Goal: Information Seeking & Learning: Learn about a topic

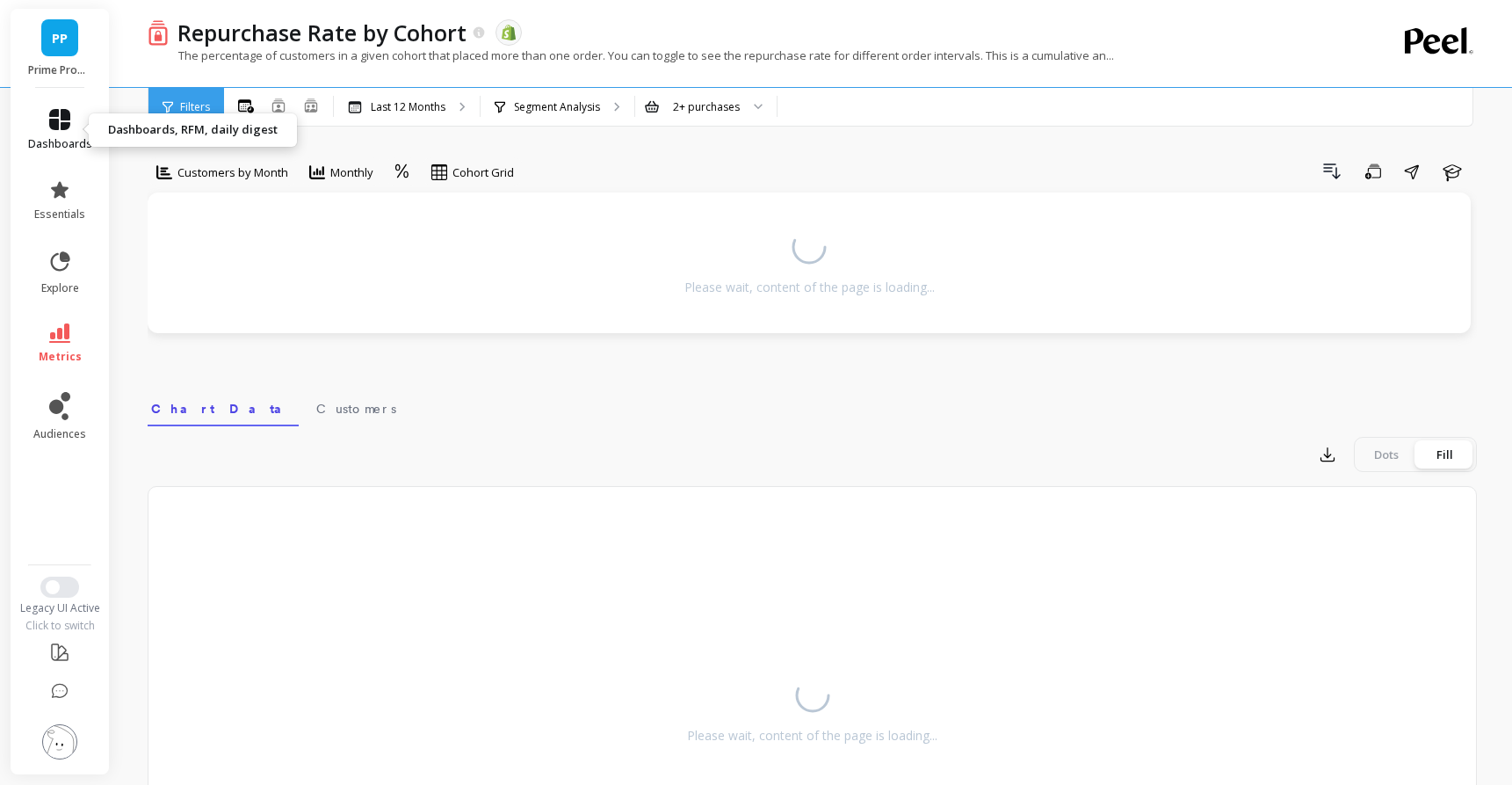
click at [54, 115] on icon at bounding box center [60, 119] width 21 height 21
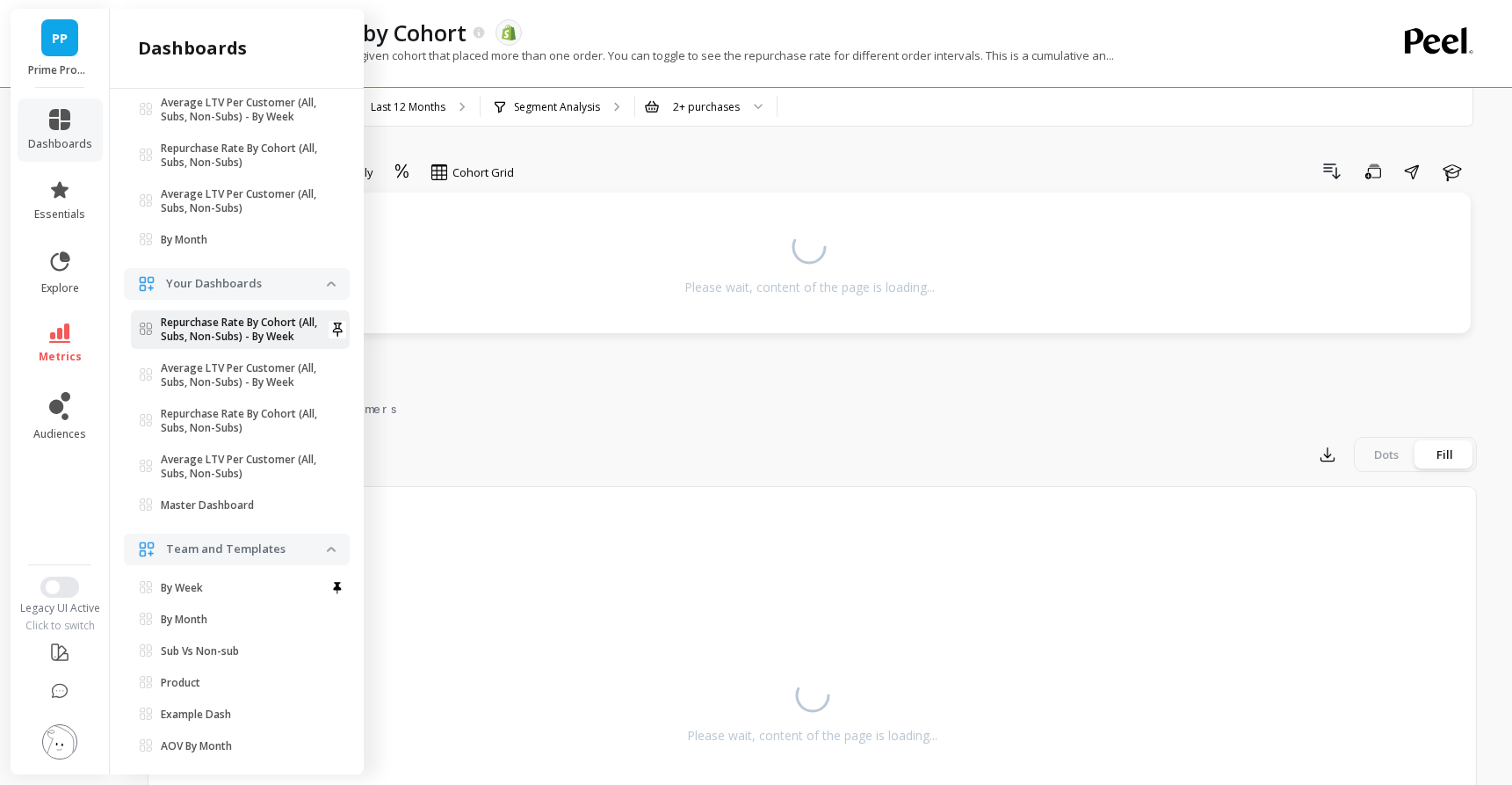
scroll to position [251, 0]
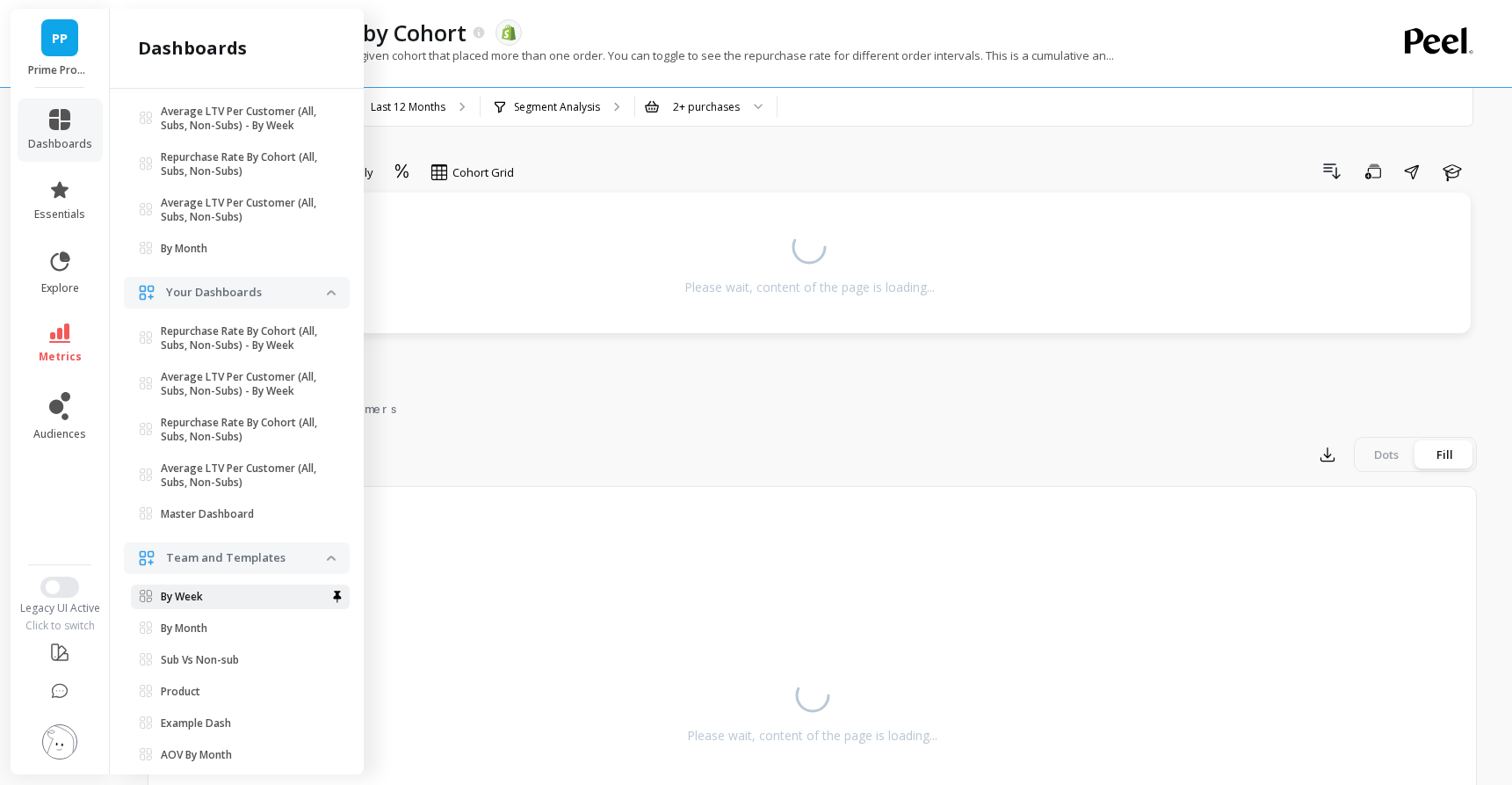
click at [199, 593] on p "By Week" at bounding box center [182, 596] width 42 height 14
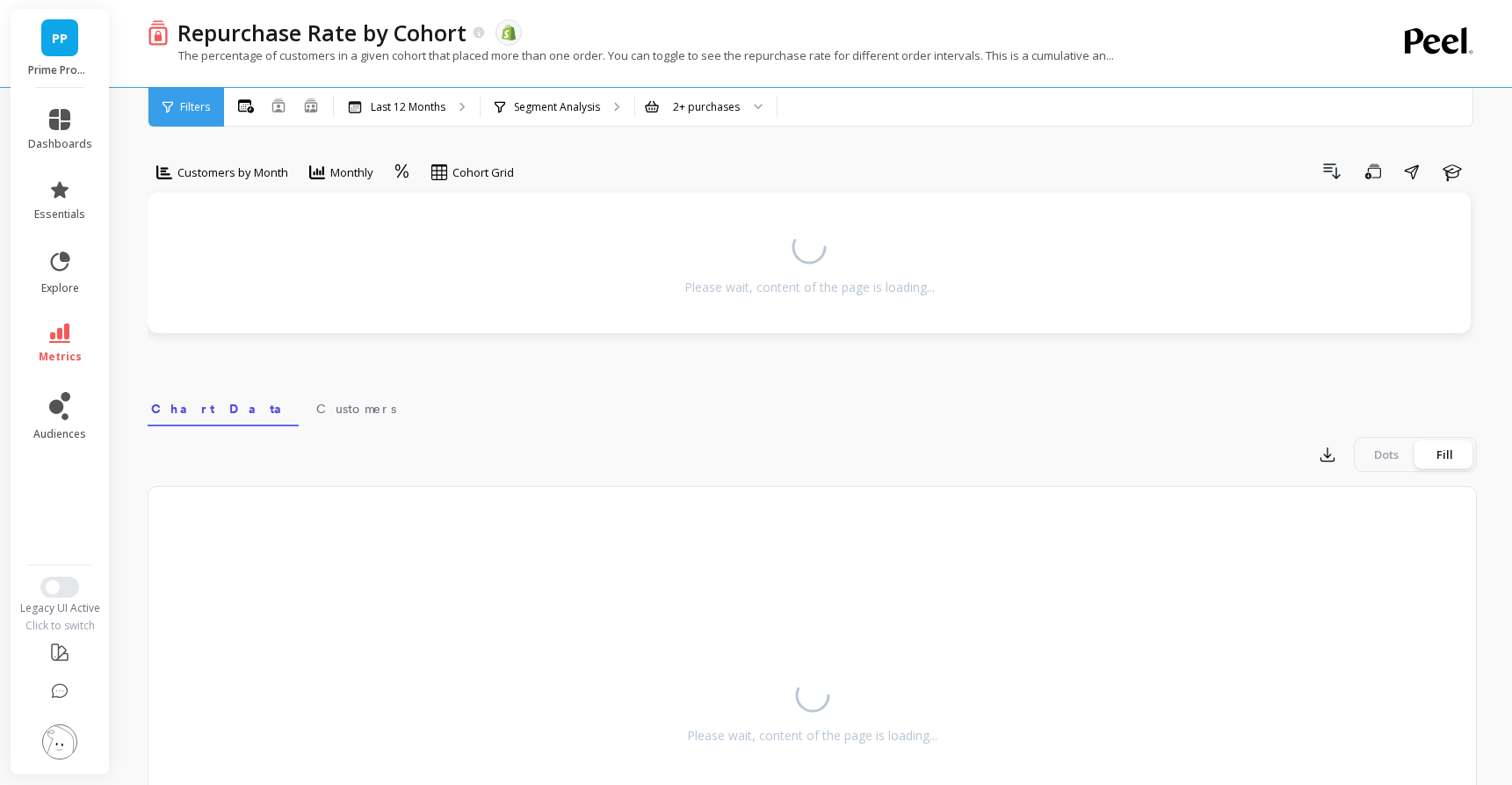
scroll to position [0, 0]
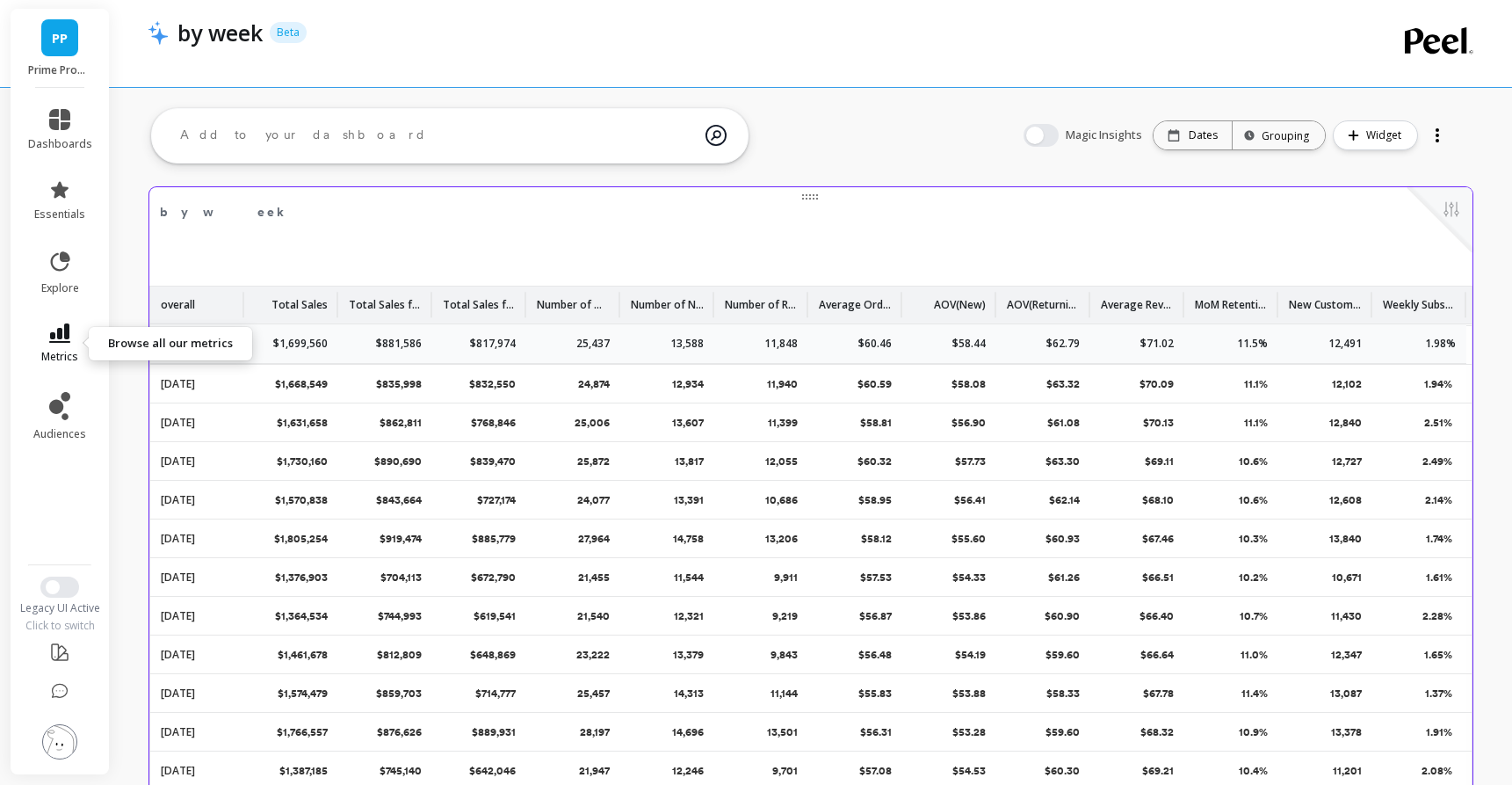
click at [65, 344] on link "metrics" at bounding box center [60, 344] width 65 height 40
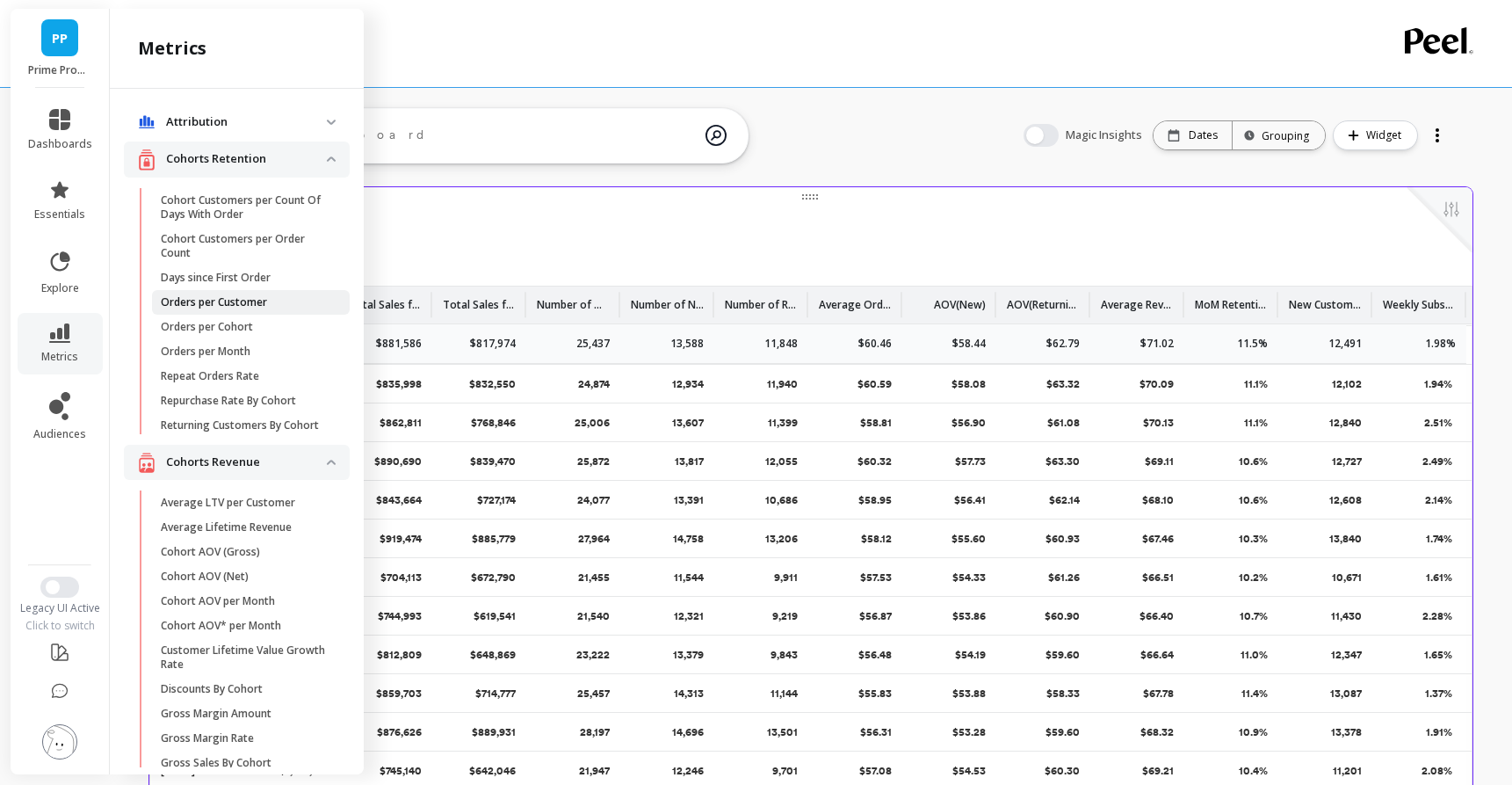
scroll to position [36, 0]
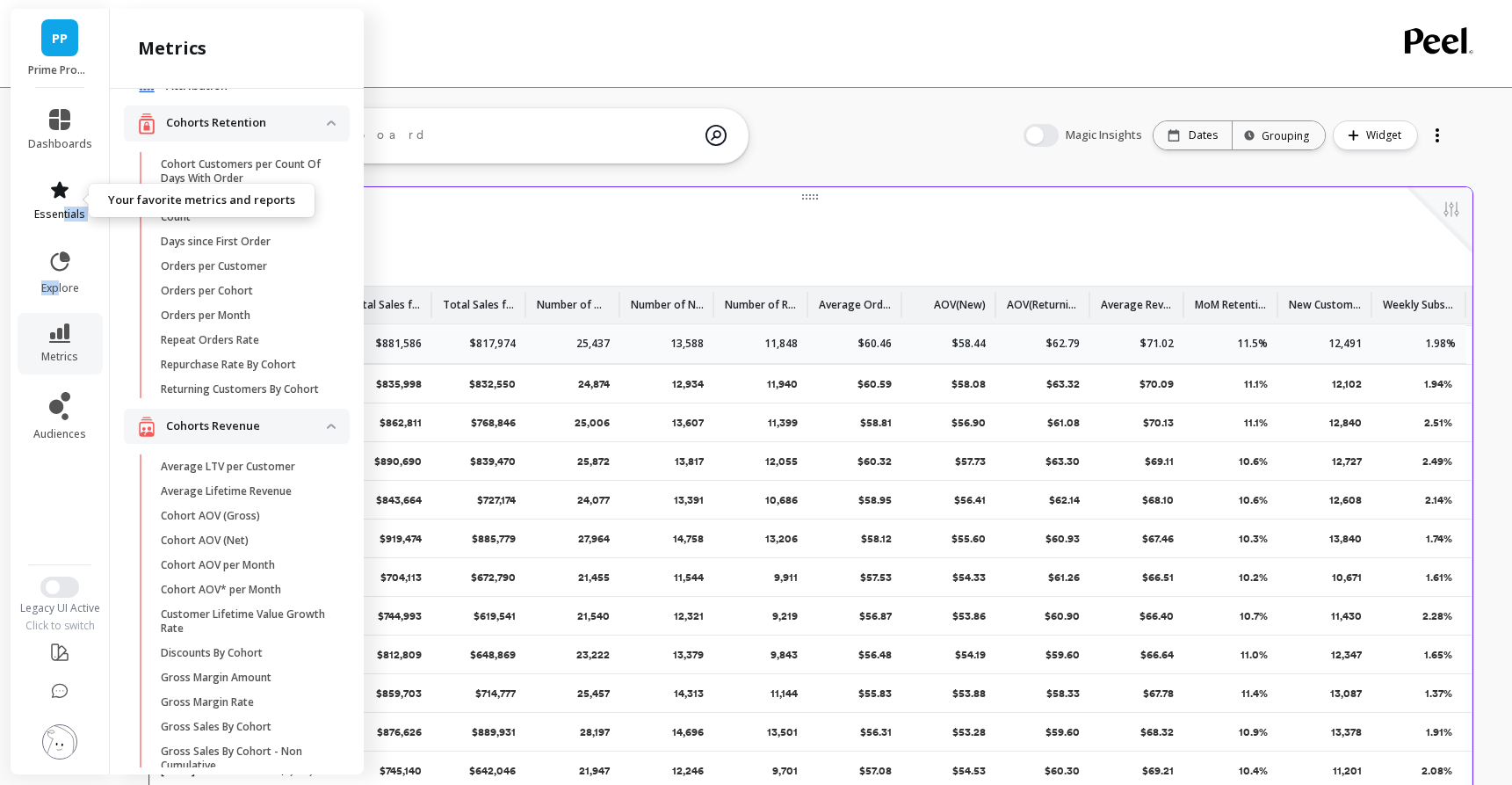
drag, startPoint x: 58, startPoint y: 286, endPoint x: 65, endPoint y: 212, distance: 74.3
click at [65, 212] on ul "dashboards essentials explore metrics audiences" at bounding box center [60, 321] width 99 height 445
click at [65, 212] on span "essentials" at bounding box center [60, 214] width 51 height 14
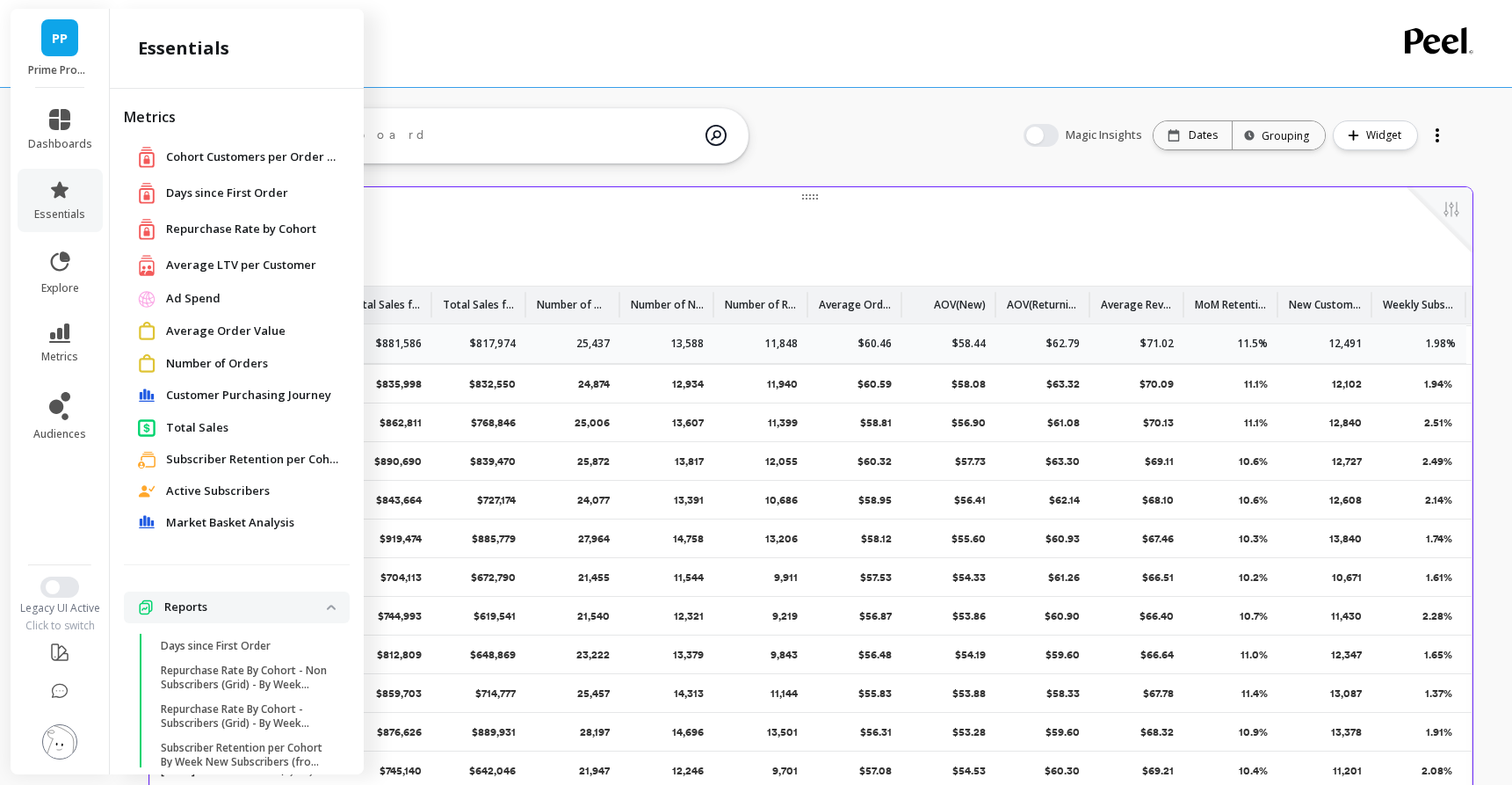
scroll to position [94, 0]
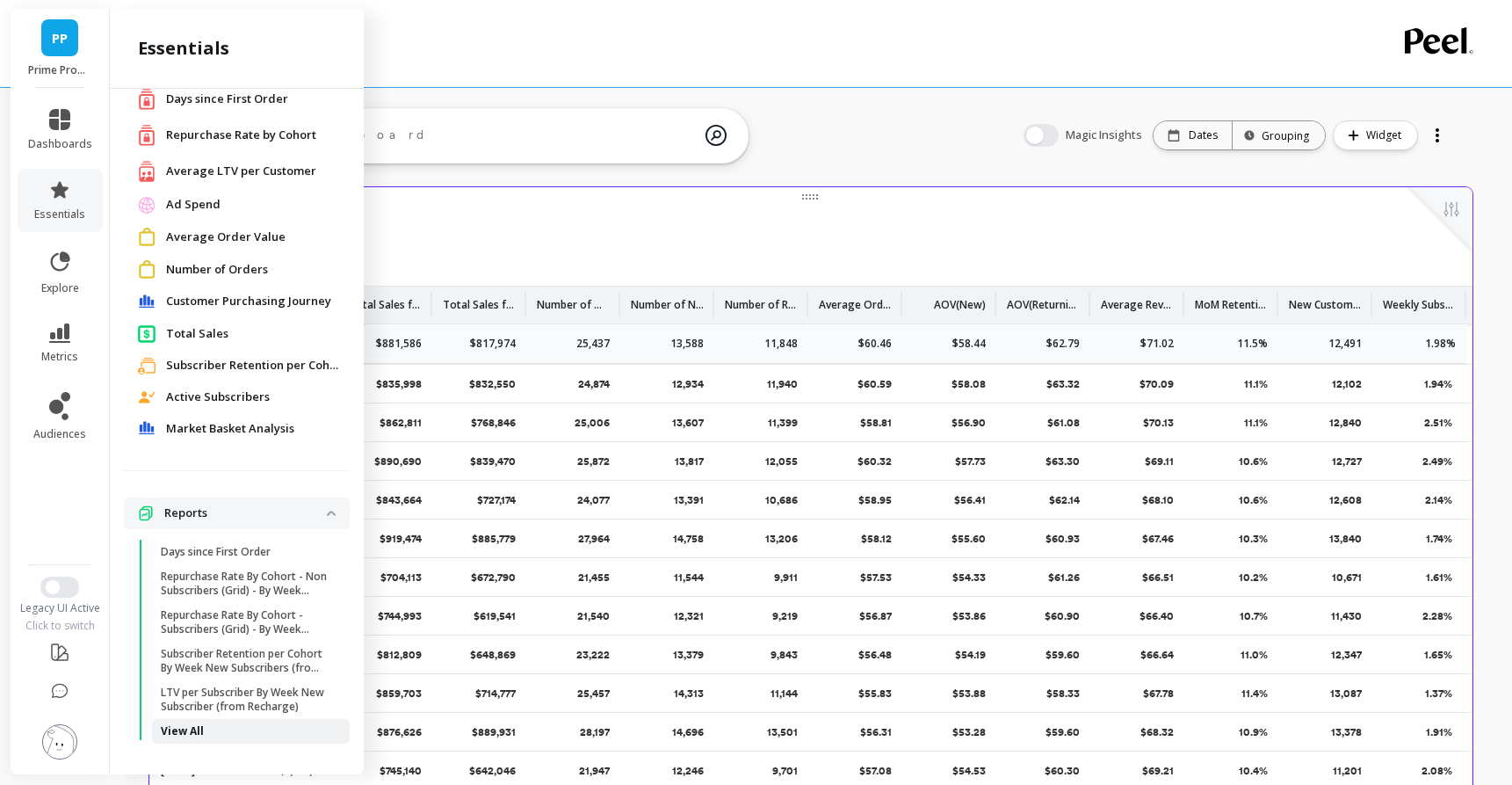
click at [178, 738] on link "View All" at bounding box center [250, 731] width 197 height 25
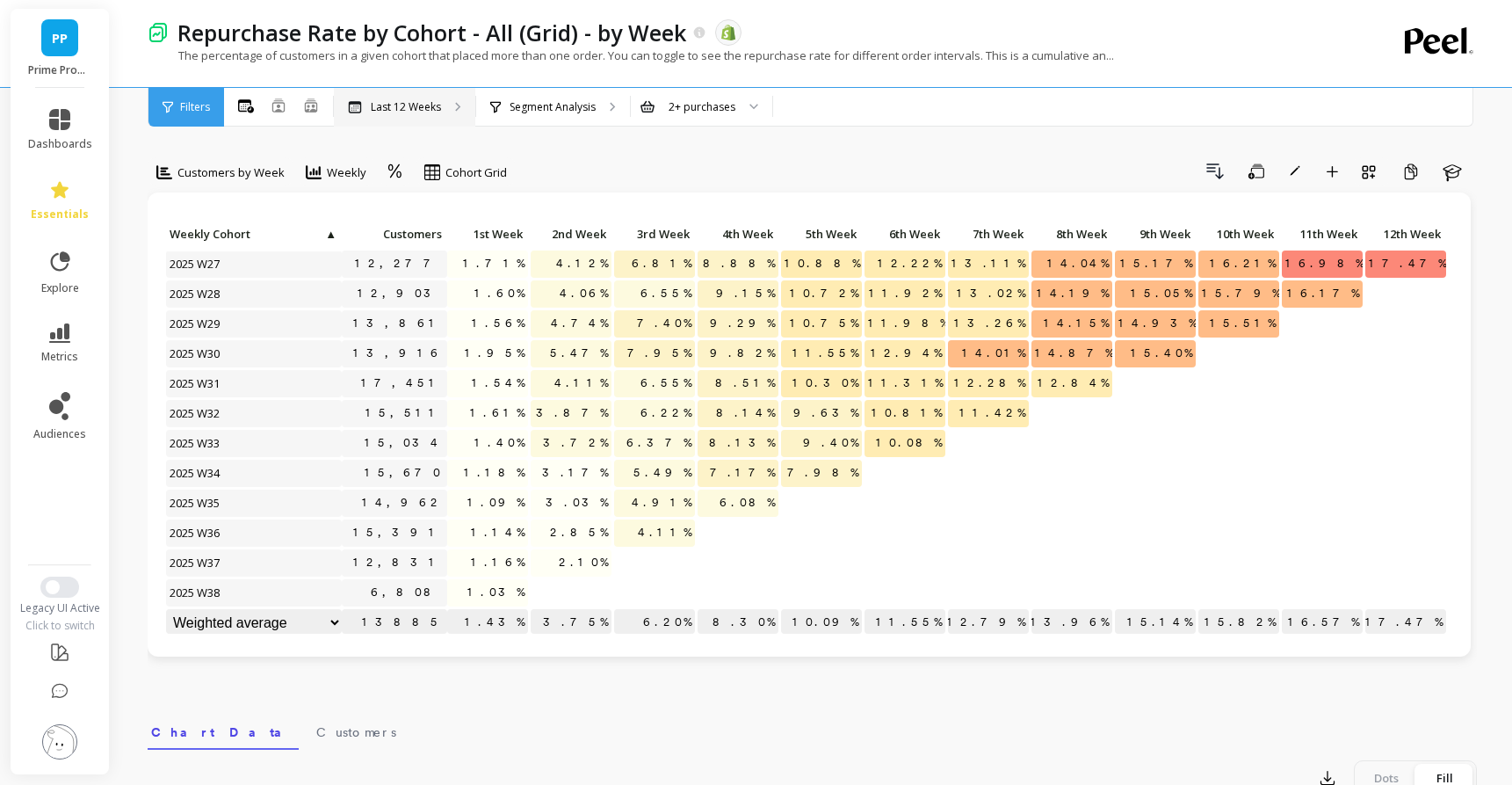
click at [435, 104] on p "Last 12 Weeks" at bounding box center [405, 107] width 70 height 14
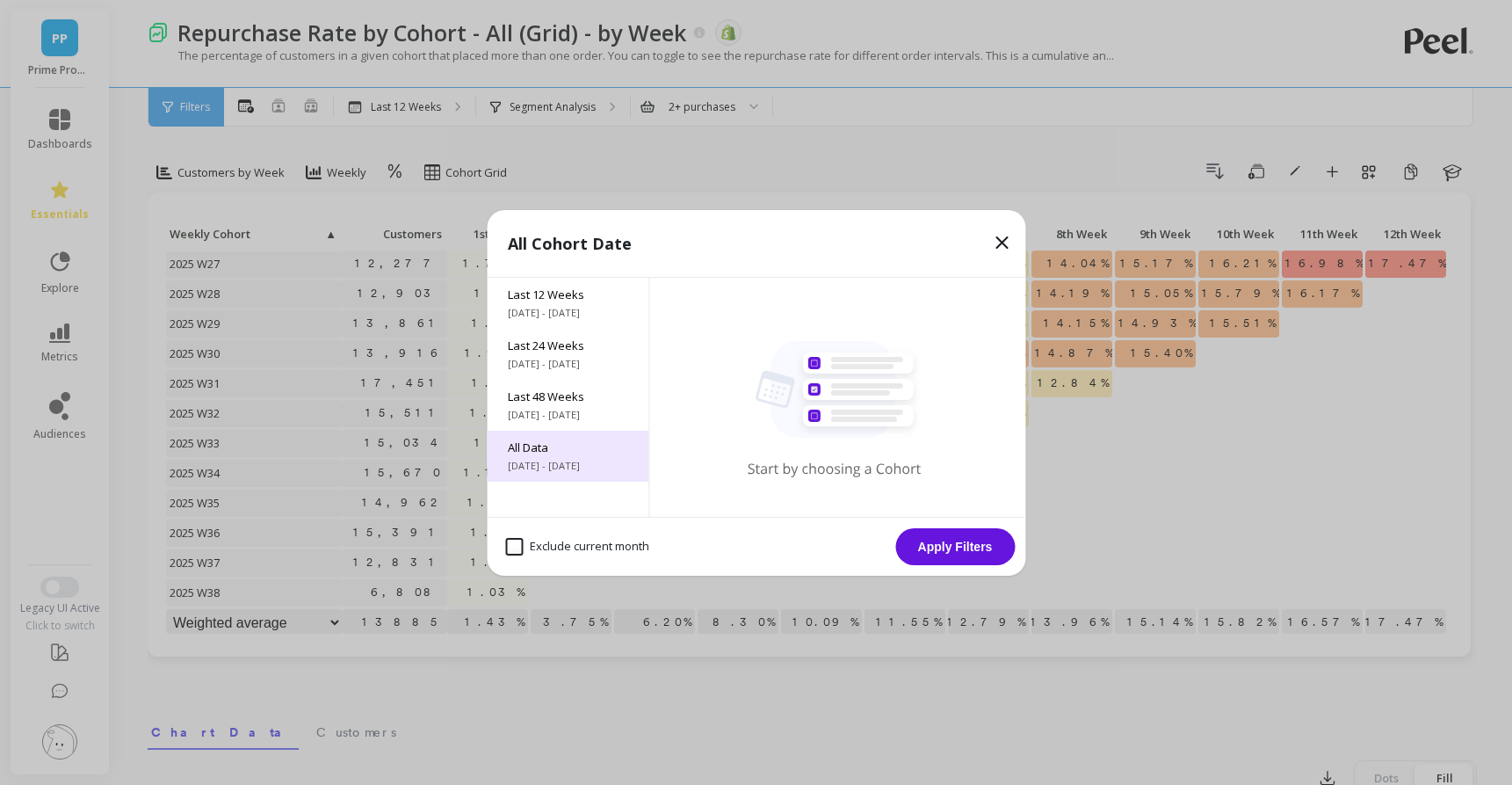
click at [585, 444] on span "All Data" at bounding box center [567, 447] width 119 height 15
click at [579, 544] on month "Exclude current month" at bounding box center [577, 546] width 144 height 17
checkbox month "true"
click at [926, 536] on button "Apply Filters" at bounding box center [954, 546] width 119 height 37
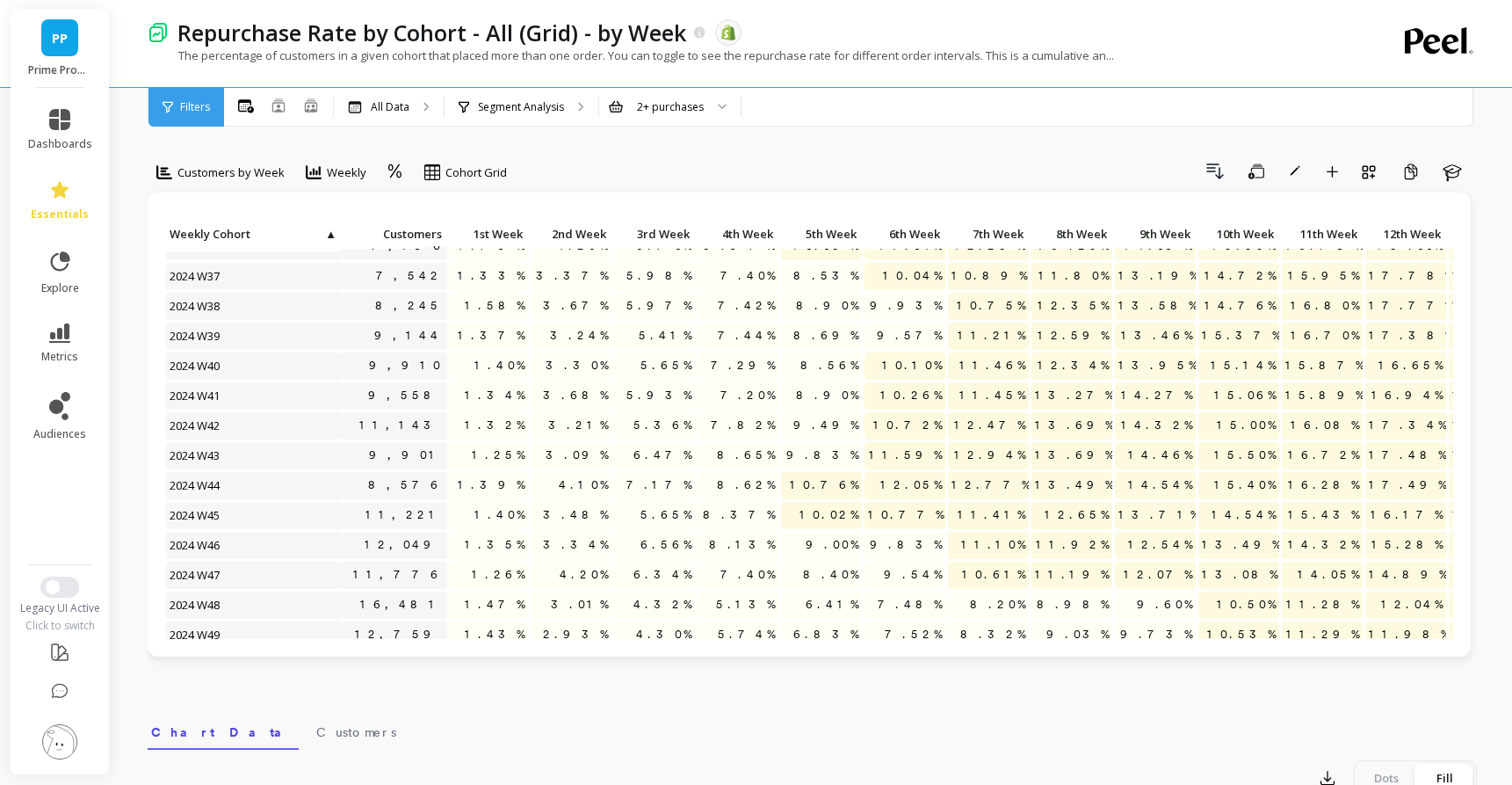
scroll to position [1918, 0]
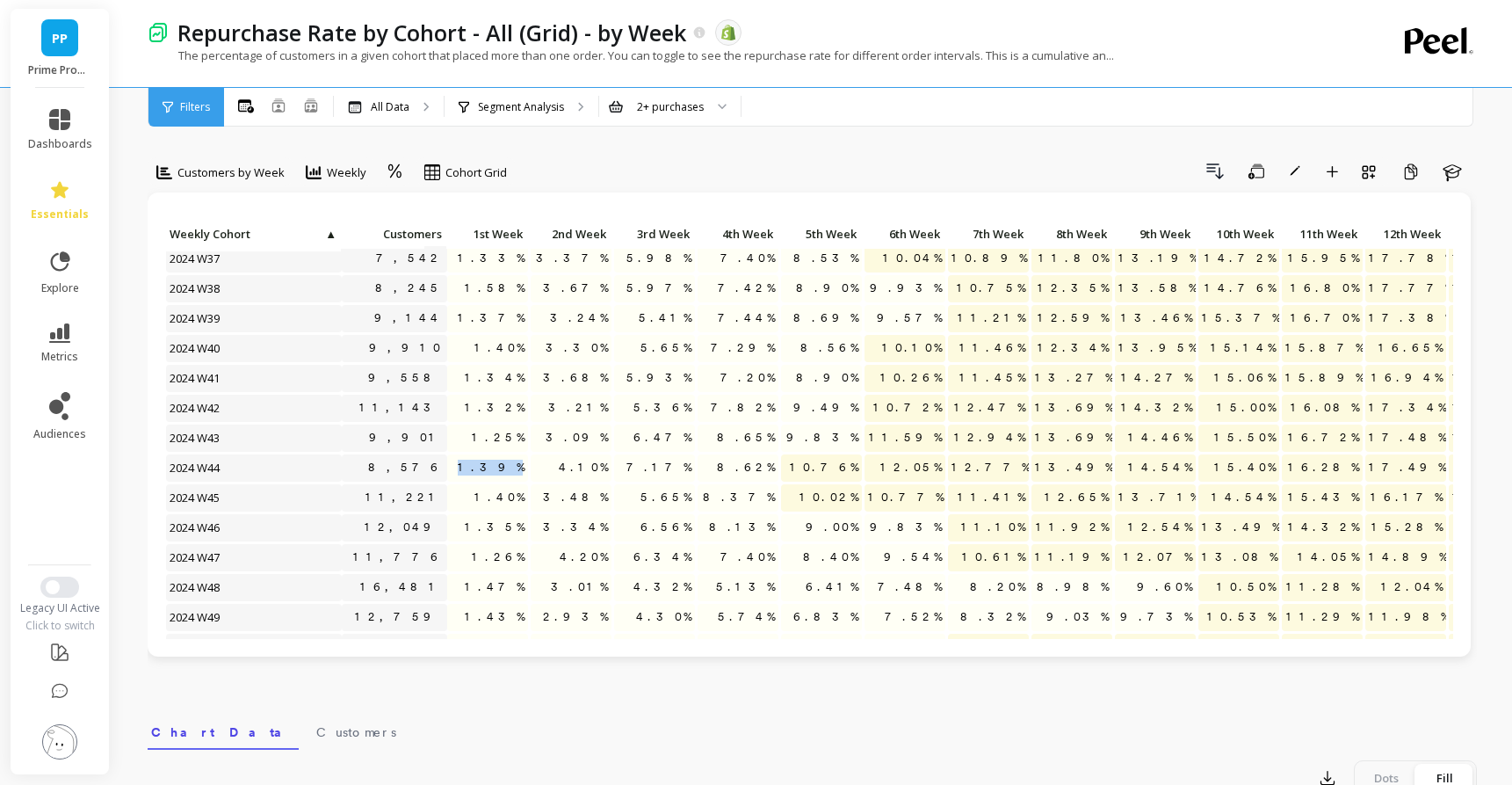
drag, startPoint x: 487, startPoint y: 461, endPoint x: 528, endPoint y: 461, distance: 41.0
click at [528, 461] on div "1.39%" at bounding box center [487, 469] width 84 height 30
drag, startPoint x: 485, startPoint y: 500, endPoint x: 524, endPoint y: 500, distance: 39.0
click at [524, 500] on p "1.40%" at bounding box center [487, 497] width 81 height 26
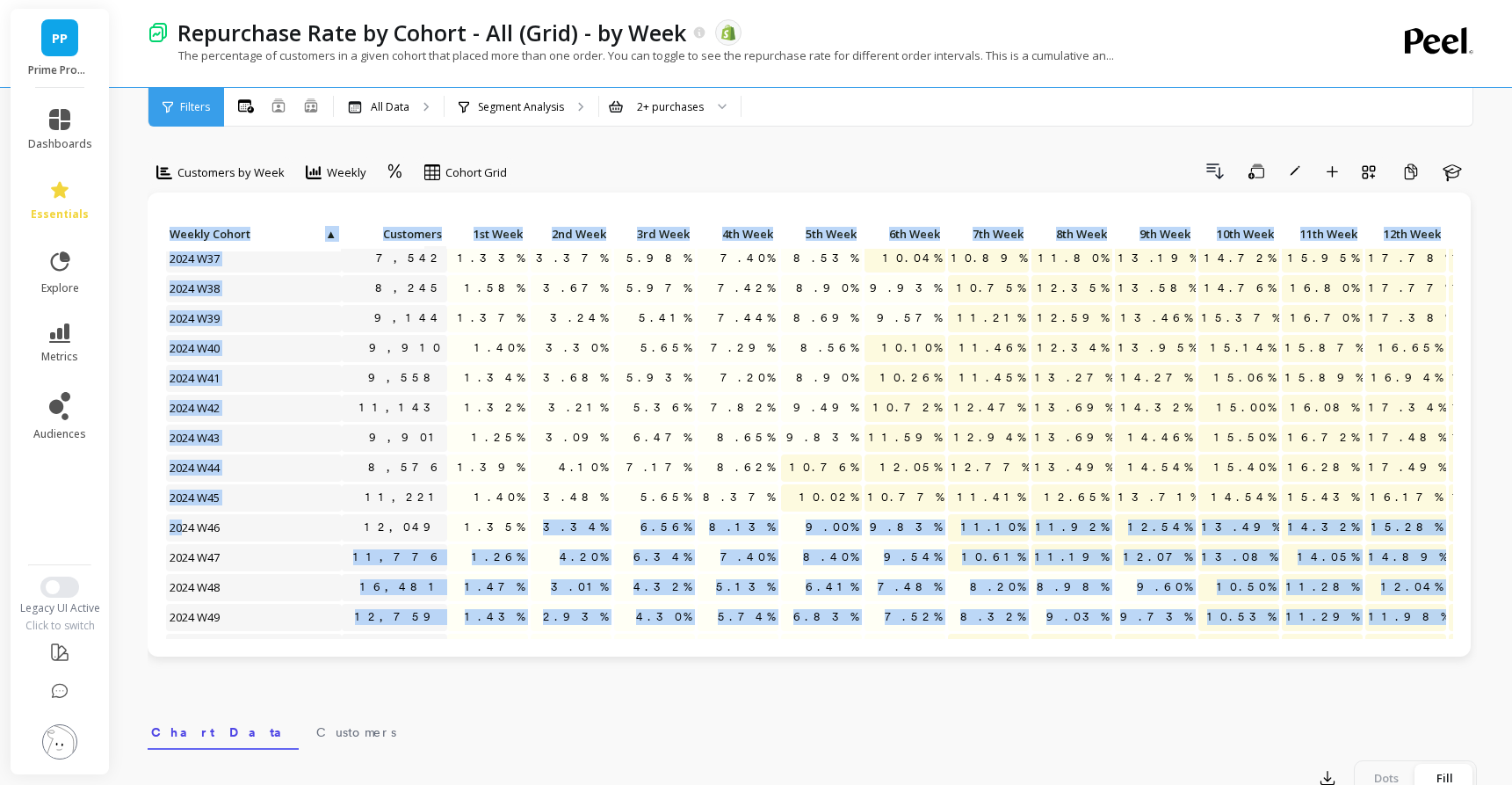
drag, startPoint x: 184, startPoint y: 523, endPoint x: 536, endPoint y: 527, distance: 352.0
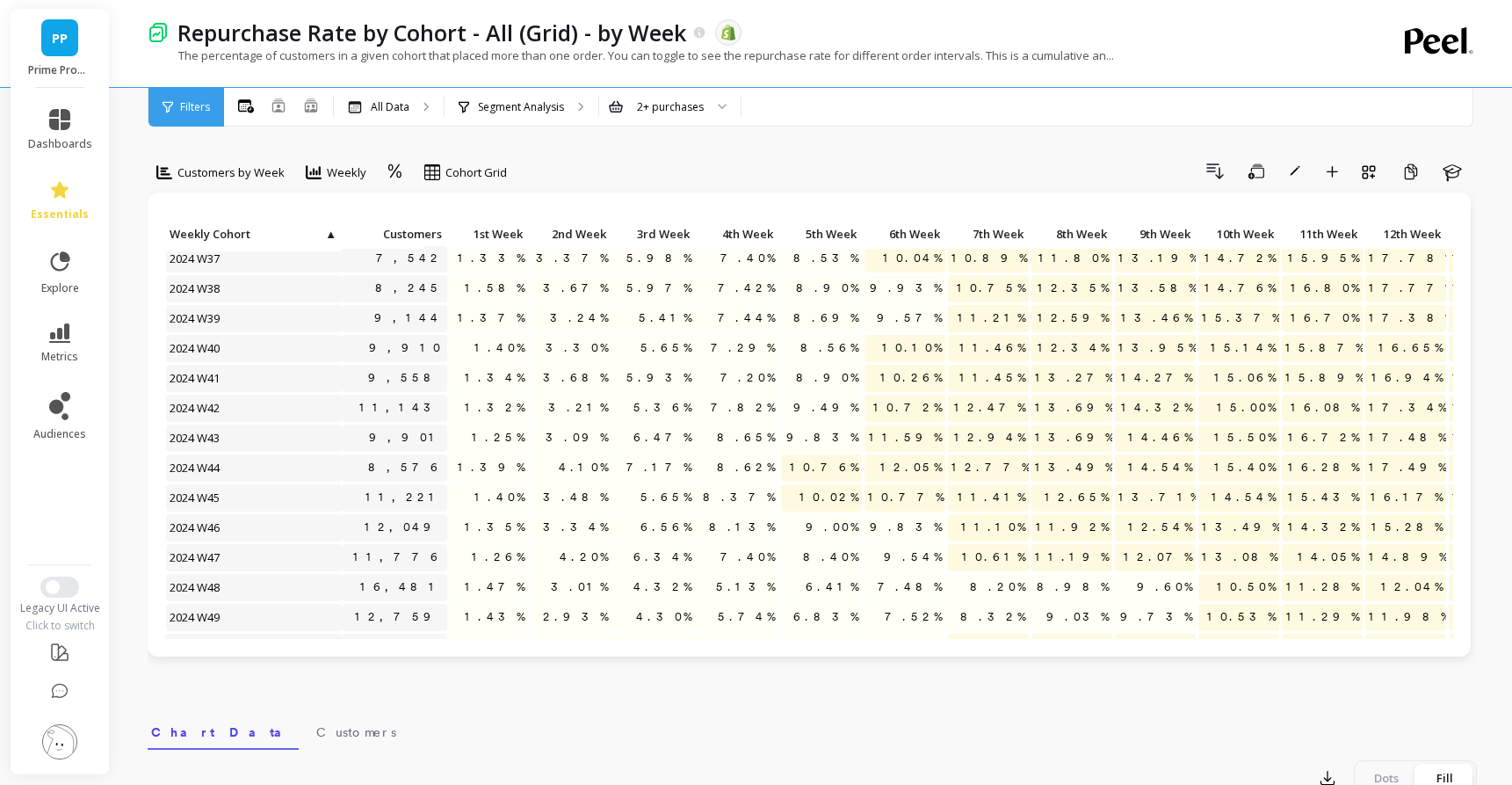
click at [509, 527] on span "1.35%" at bounding box center [494, 527] width 66 height 26
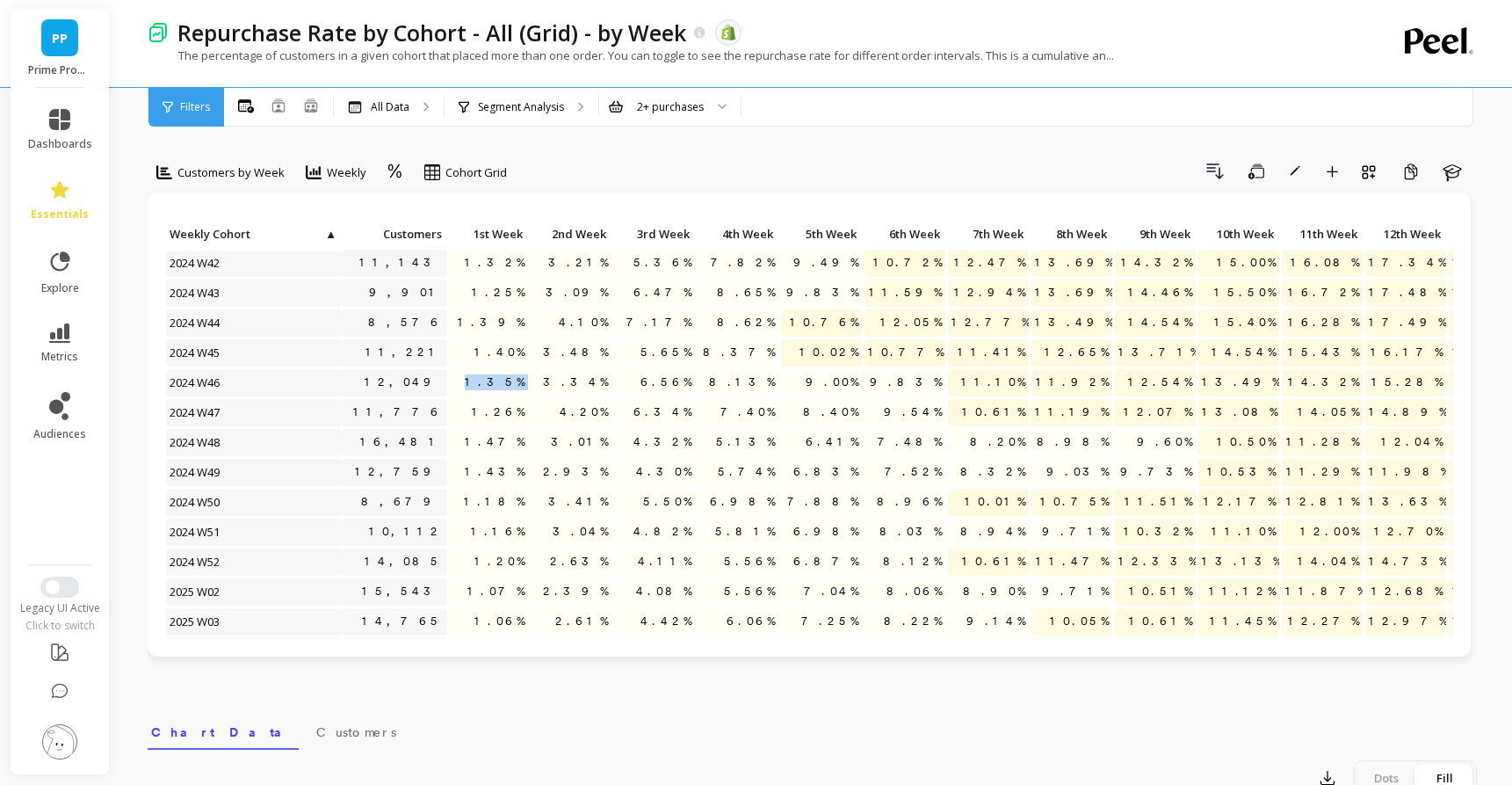
scroll to position [2068, 0]
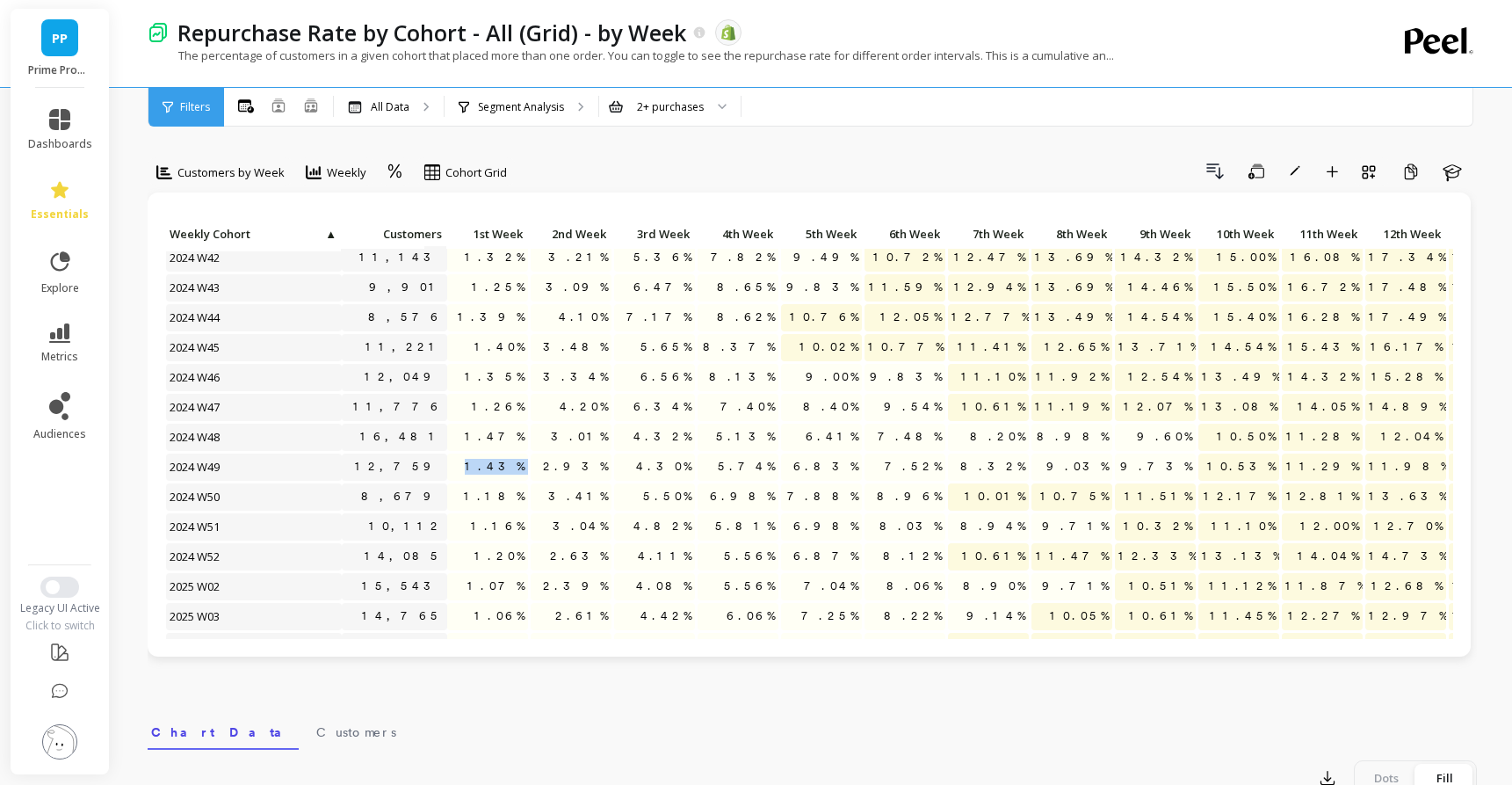
drag, startPoint x: 487, startPoint y: 469, endPoint x: 575, endPoint y: 470, distance: 88.0
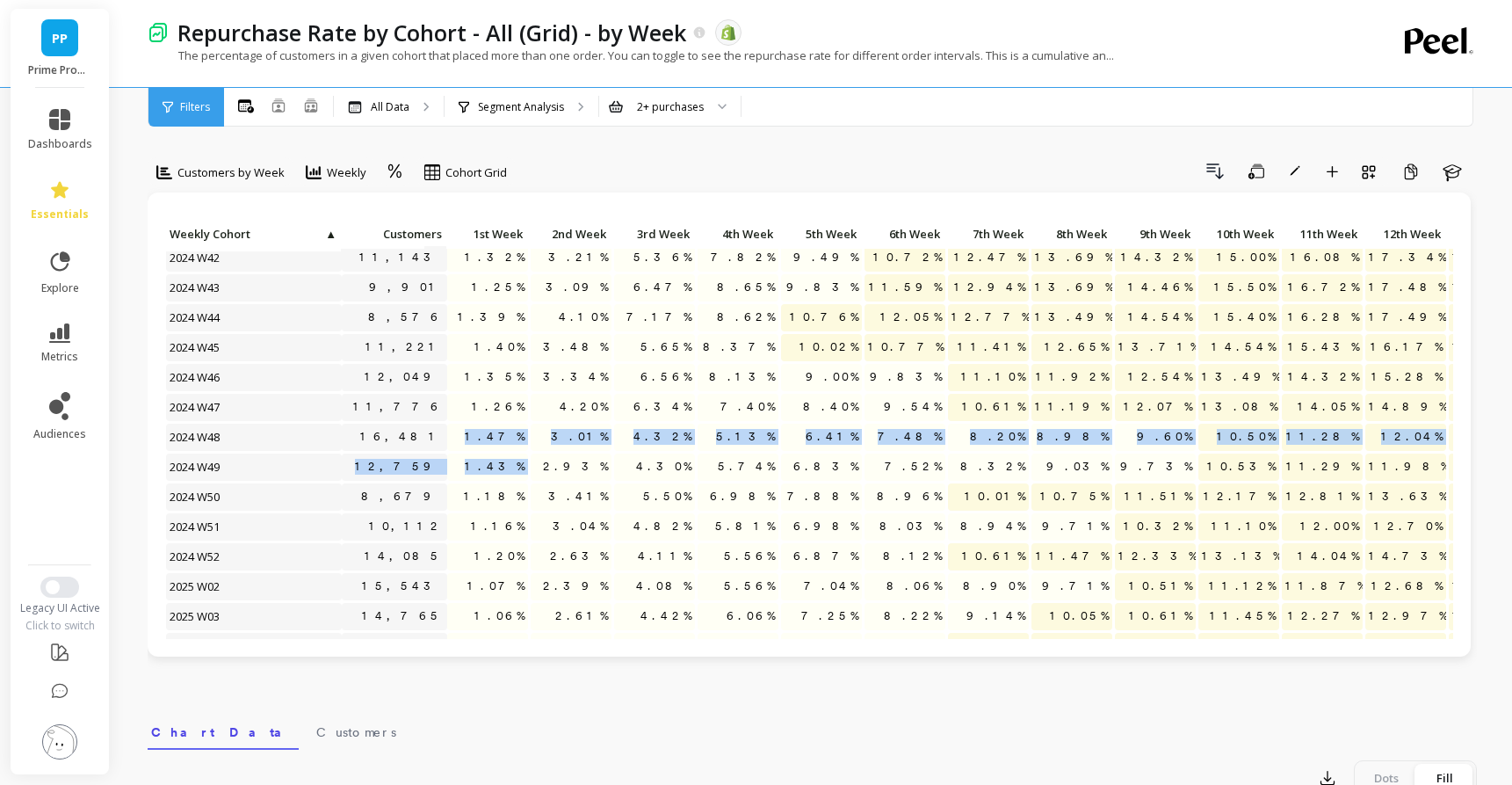
drag, startPoint x: 486, startPoint y: 431, endPoint x: 547, endPoint y: 469, distance: 71.9
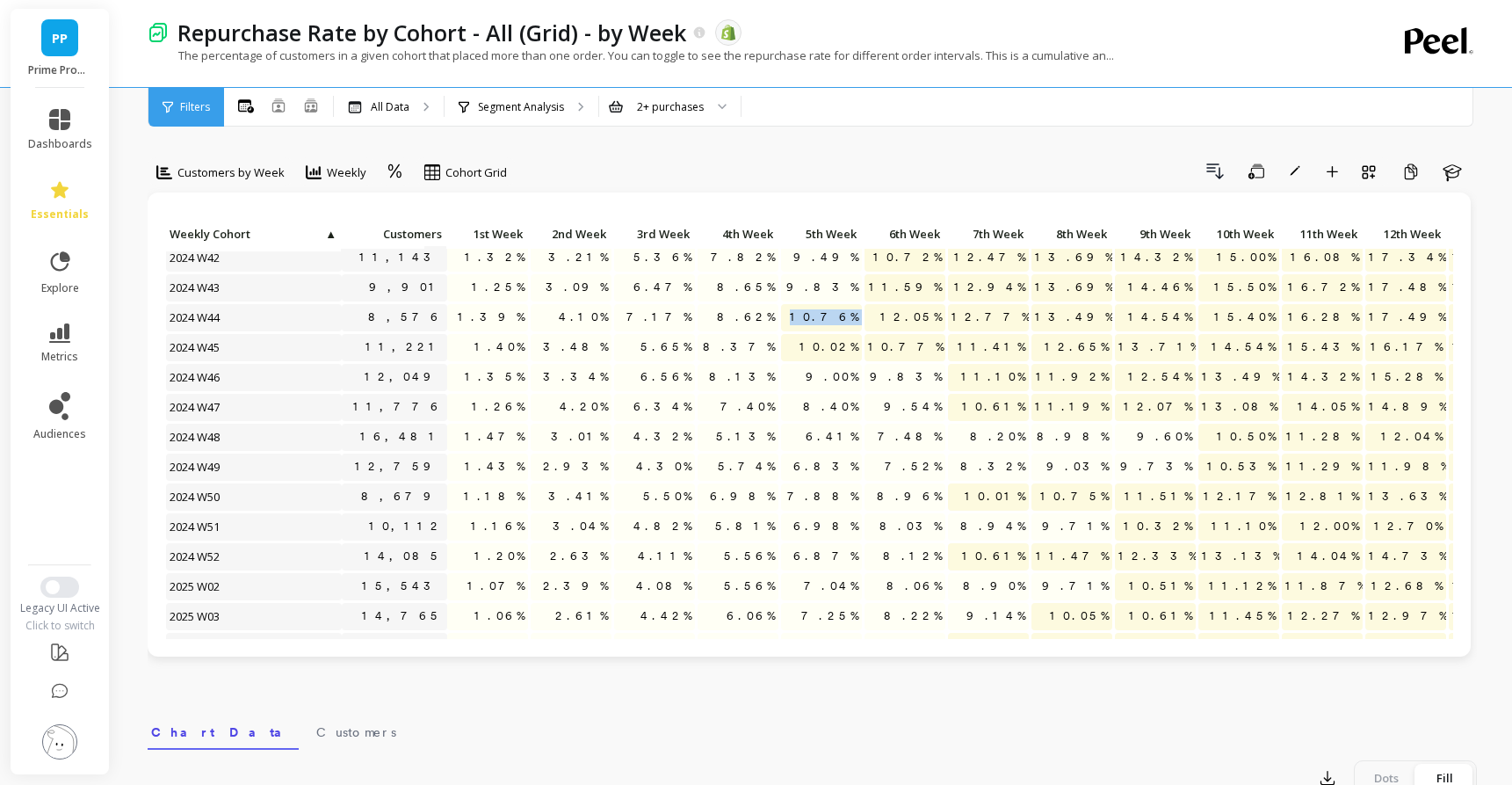
drag, startPoint x: 821, startPoint y: 322, endPoint x: 877, endPoint y: 323, distance: 56.0
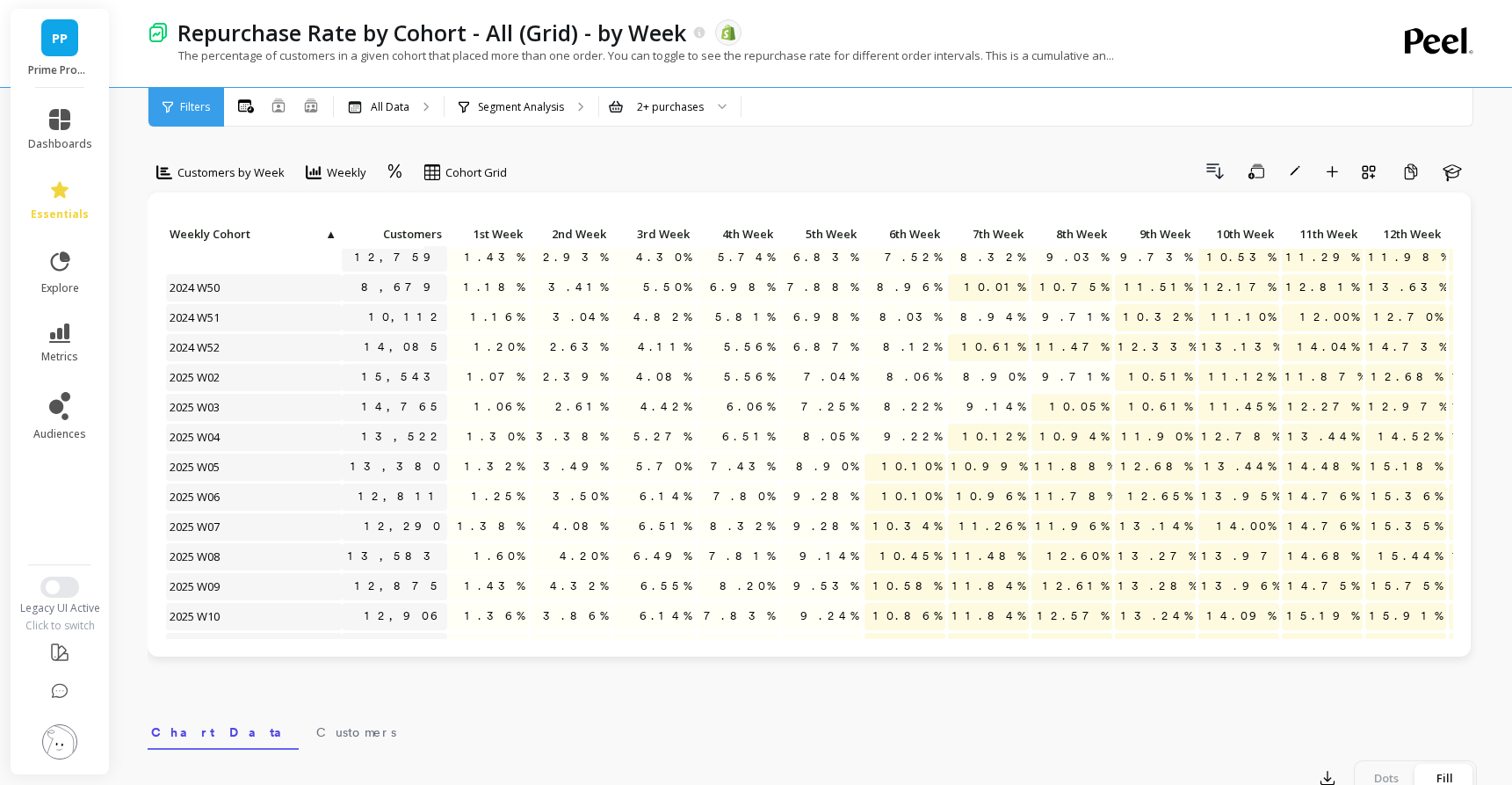
scroll to position [3048, 0]
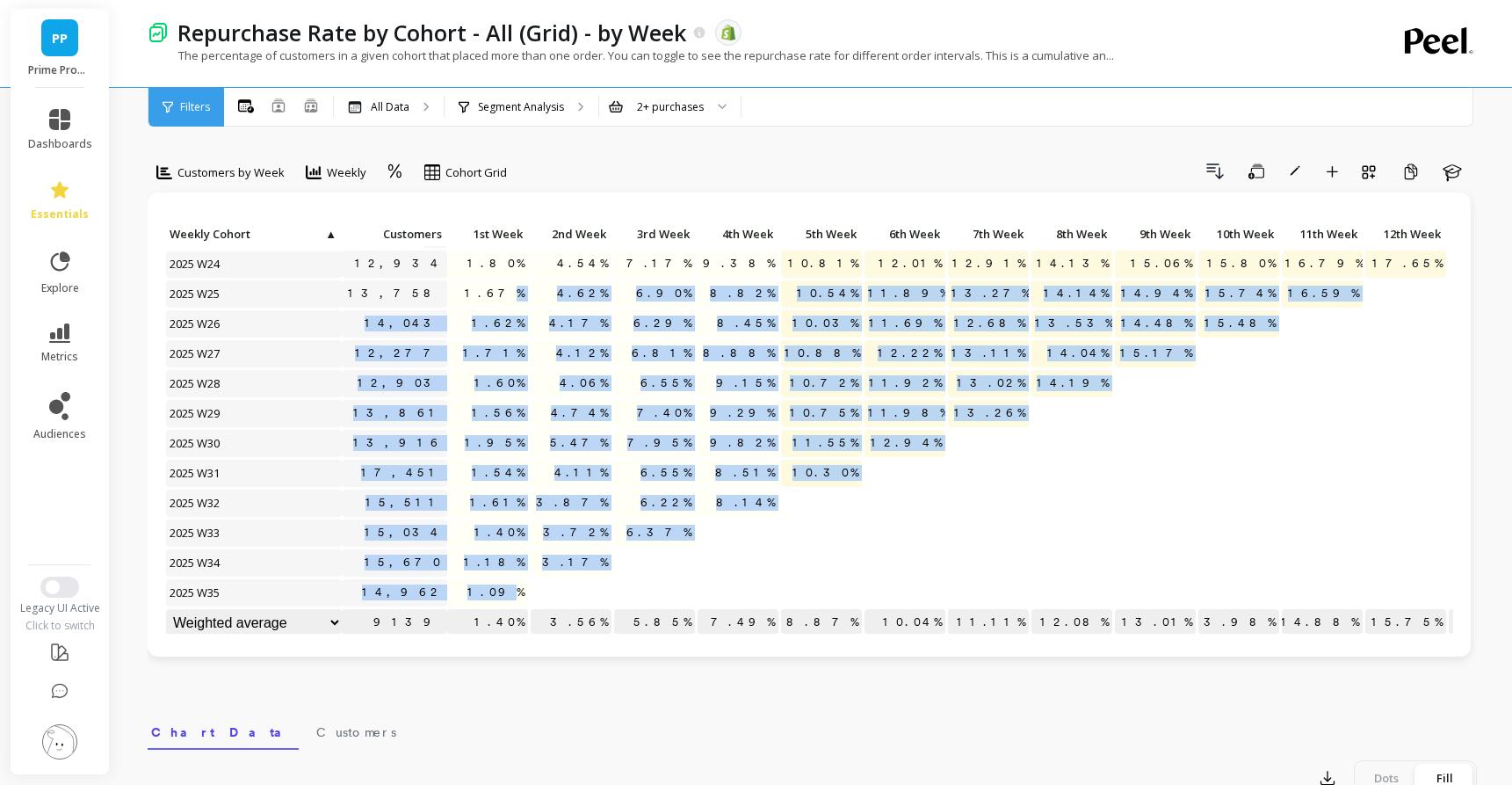
drag, startPoint x: 511, startPoint y: 598, endPoint x: 511, endPoint y: 292, distance: 306.0
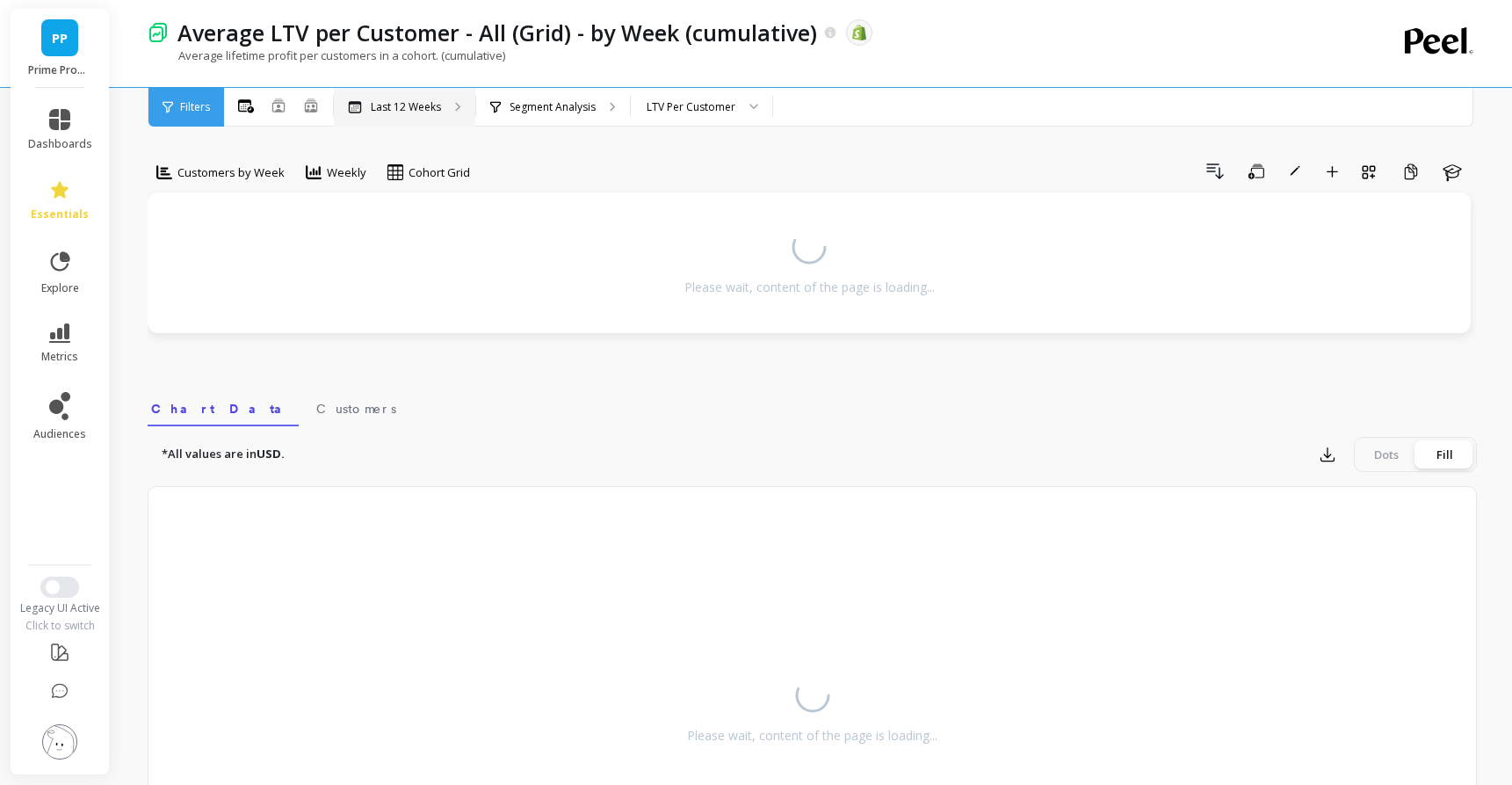
click at [412, 111] on p "Last 12 Weeks" at bounding box center [405, 107] width 70 height 14
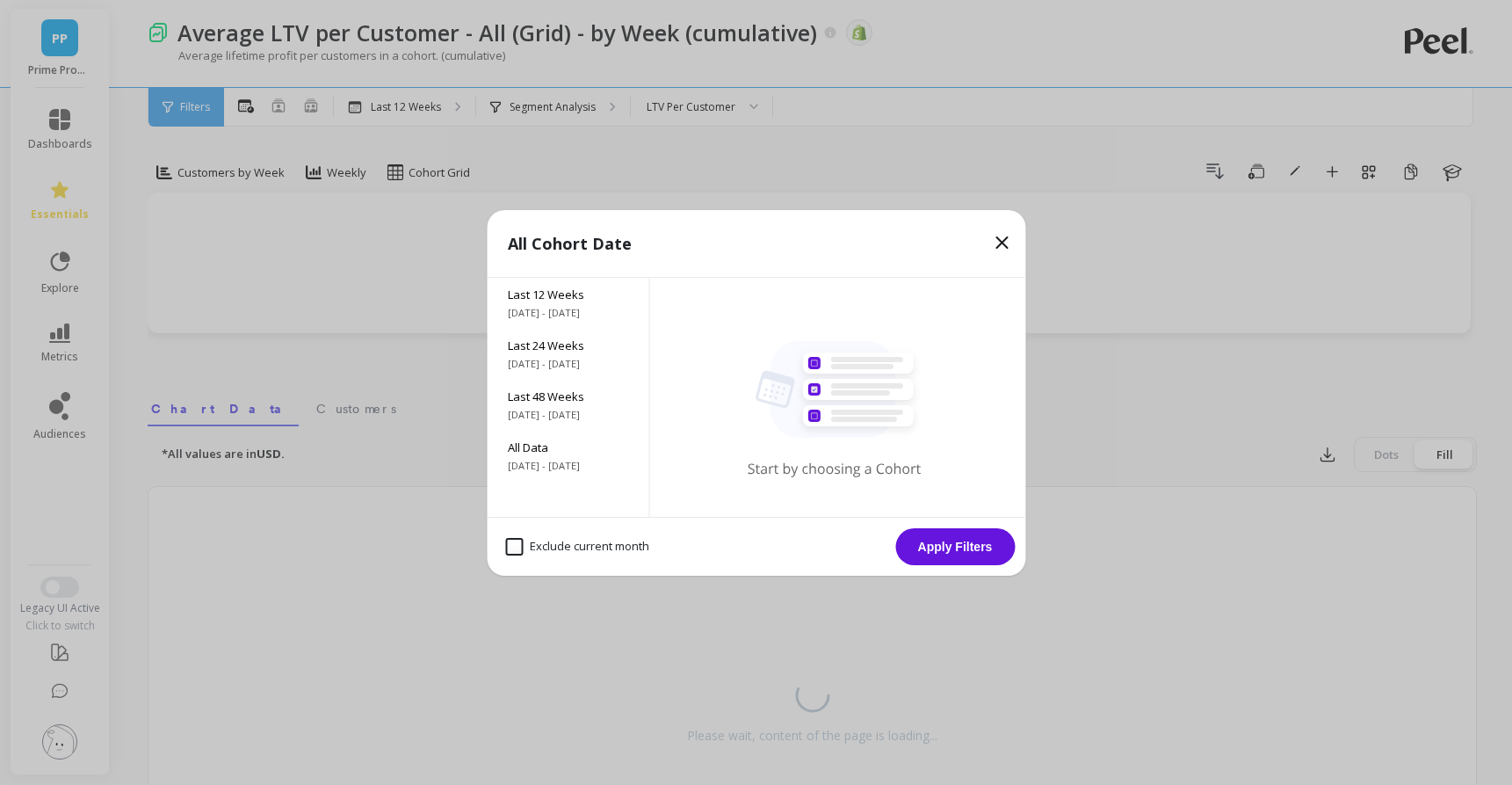
click at [960, 148] on div "All Cohort Date Last 12 Weeks [DATE] - [DATE] Last 24 Weeks [DATE] - [DATE] Las…" at bounding box center [756, 392] width 1512 height 785
